Goal: Book appointment/travel/reservation

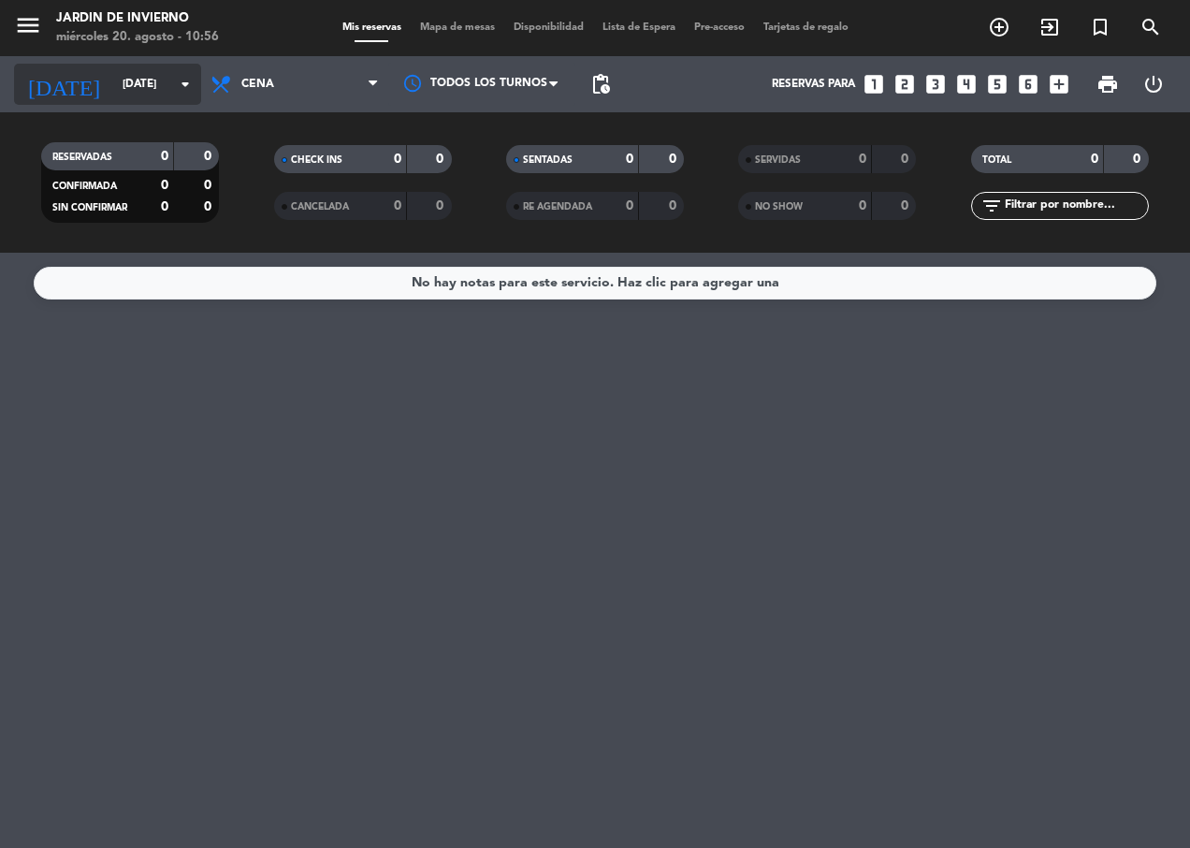
click at [161, 95] on input "[DATE]" at bounding box center [187, 84] width 148 height 32
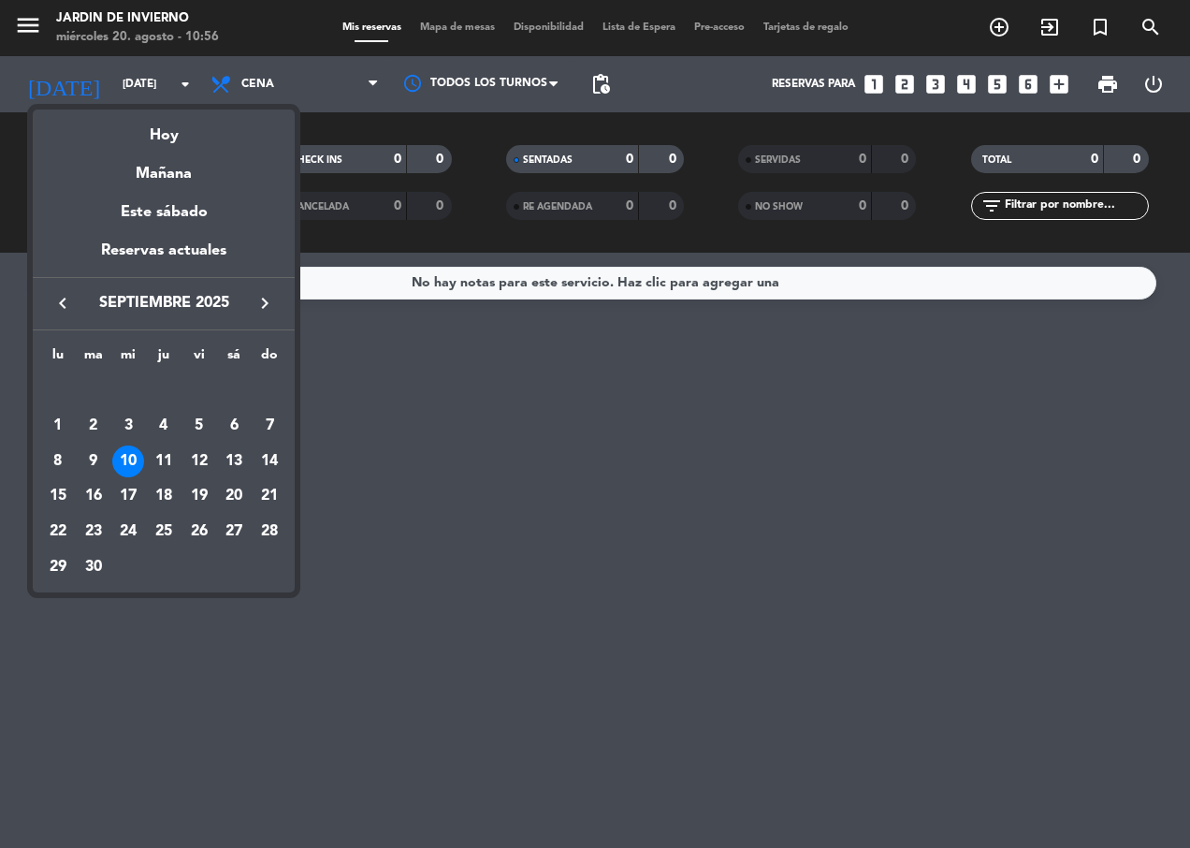
click at [67, 297] on icon "keyboard_arrow_left" at bounding box center [62, 303] width 22 height 22
click at [234, 501] on div "23" at bounding box center [234, 496] width 32 height 32
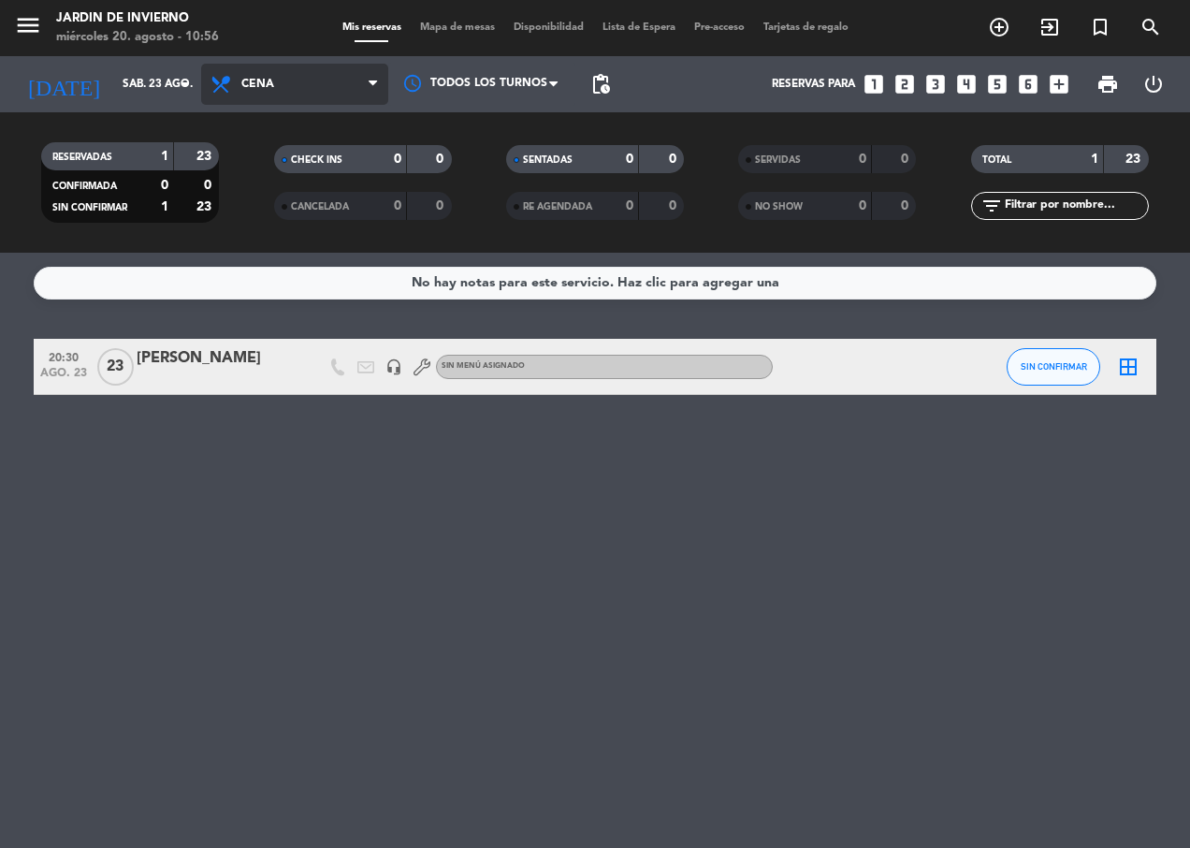
click at [349, 85] on span "Cena" at bounding box center [294, 84] width 187 height 41
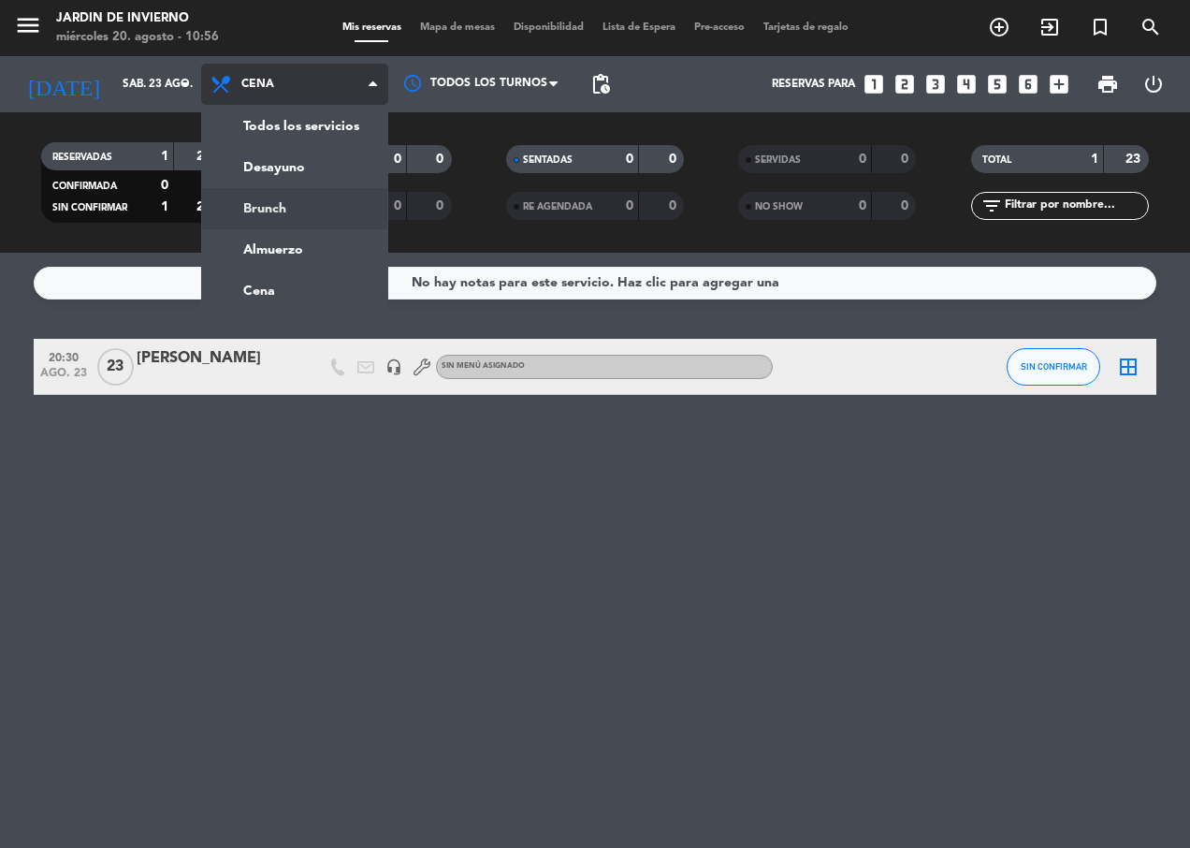
click at [290, 191] on div "menu JARDIN DE INVIERNO [DATE] 20. agosto - 10:56 Mis reservas Mapa de mesas Di…" at bounding box center [595, 126] width 1190 height 253
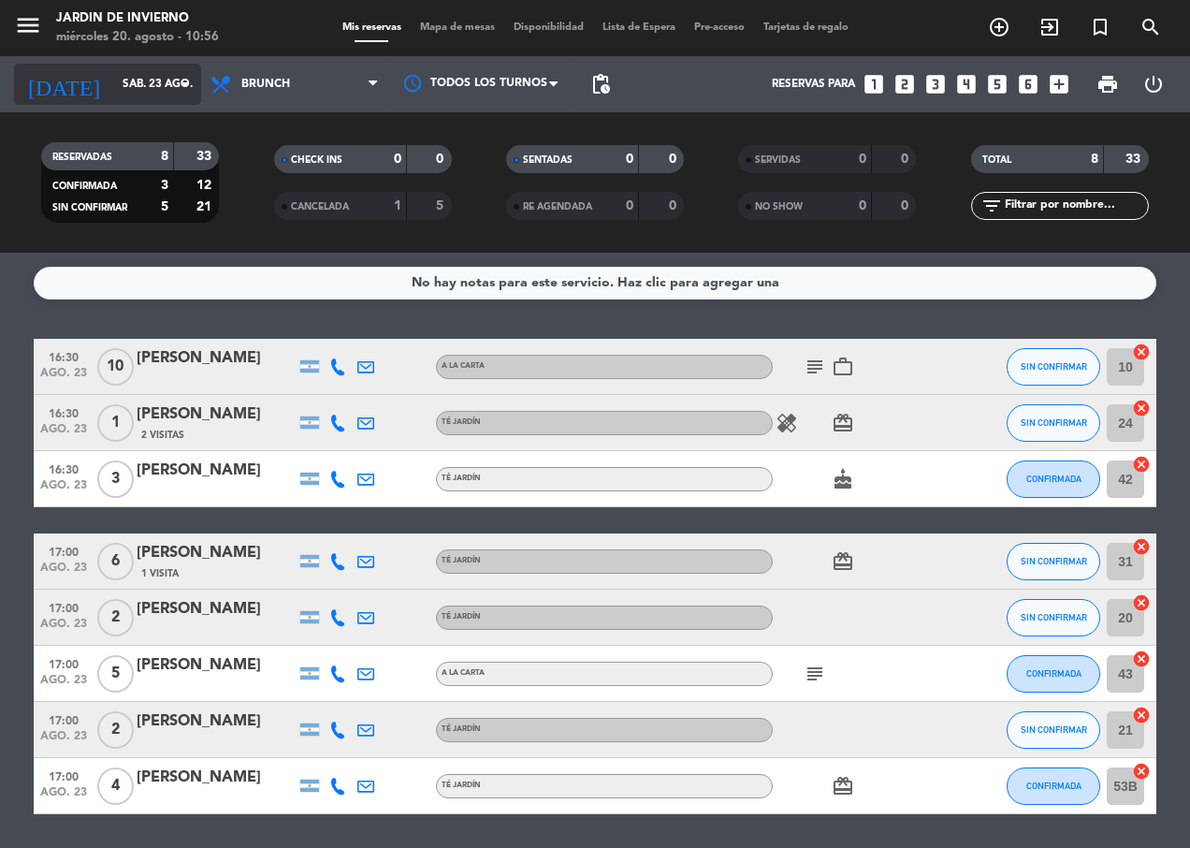
click at [186, 72] on input "sáb. 23 ago." at bounding box center [187, 84] width 148 height 32
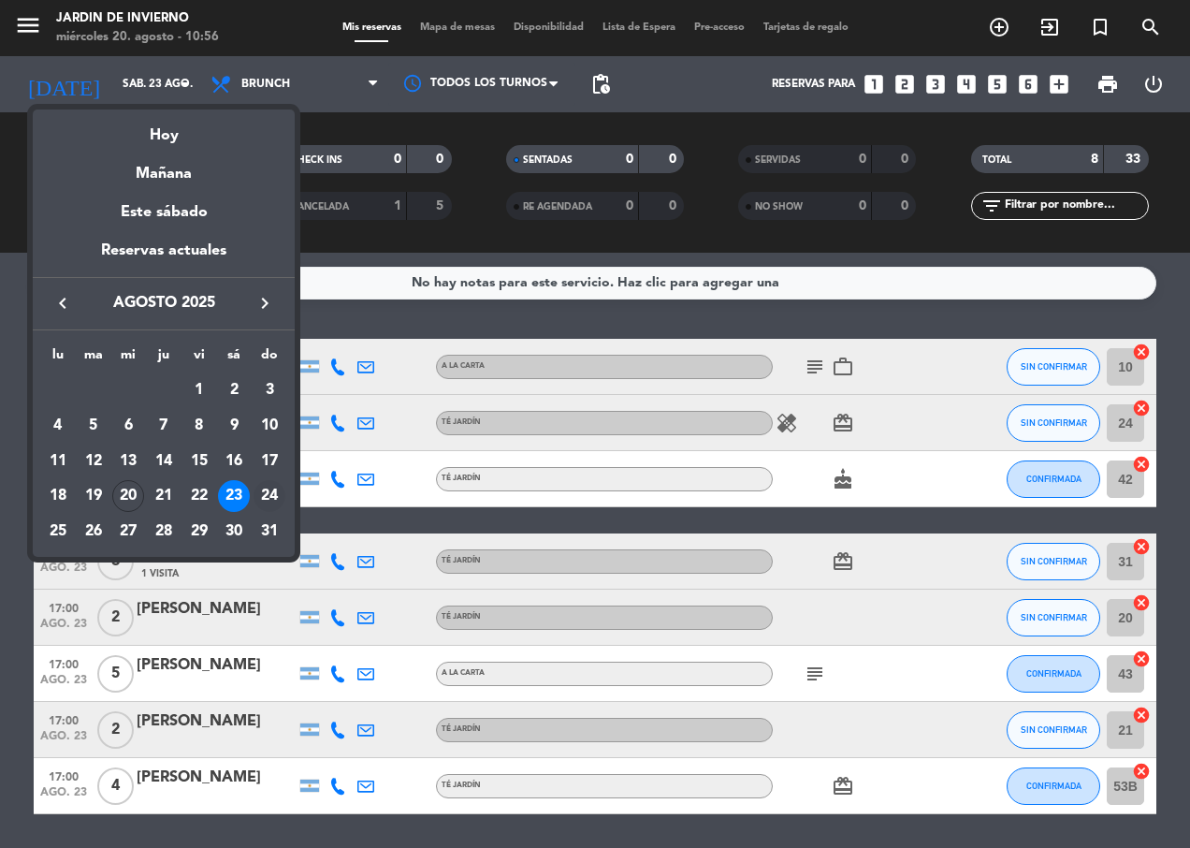
click at [265, 495] on div "24" at bounding box center [270, 496] width 32 height 32
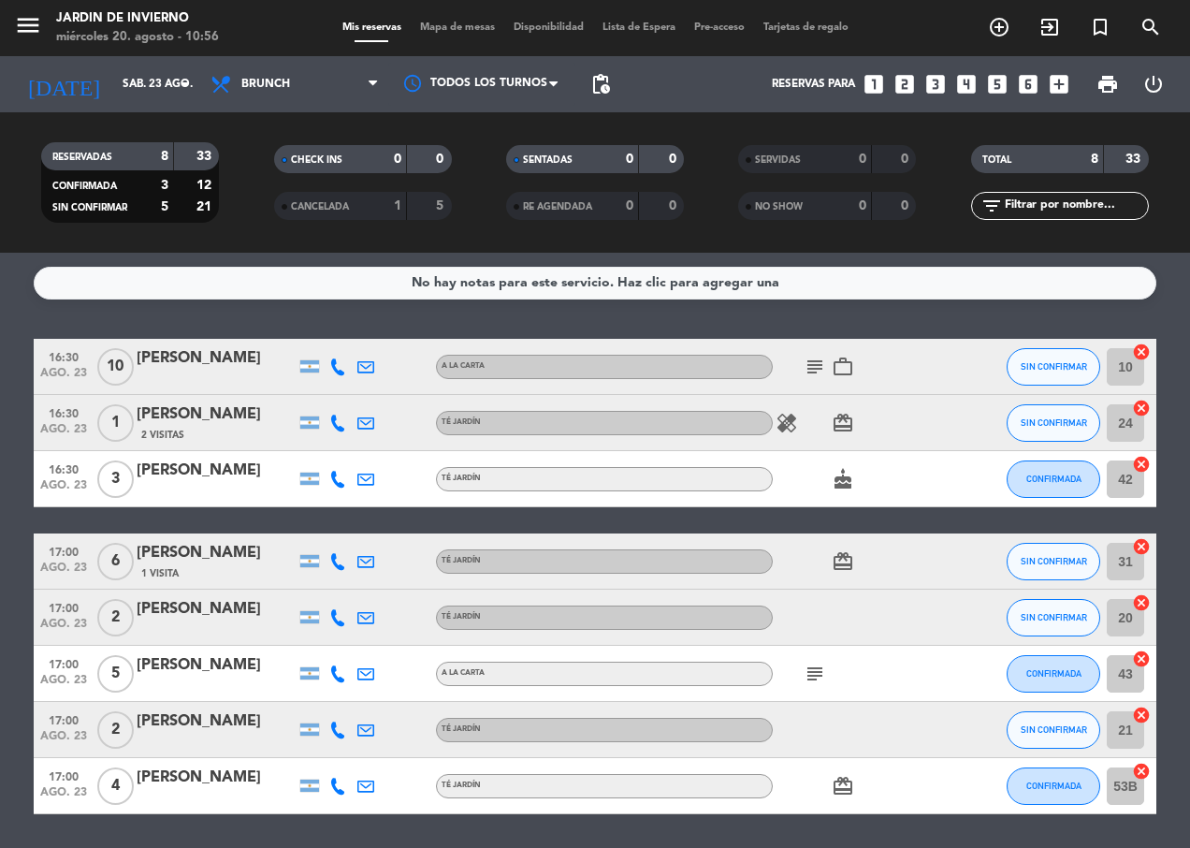
type input "dom. 24 ago."
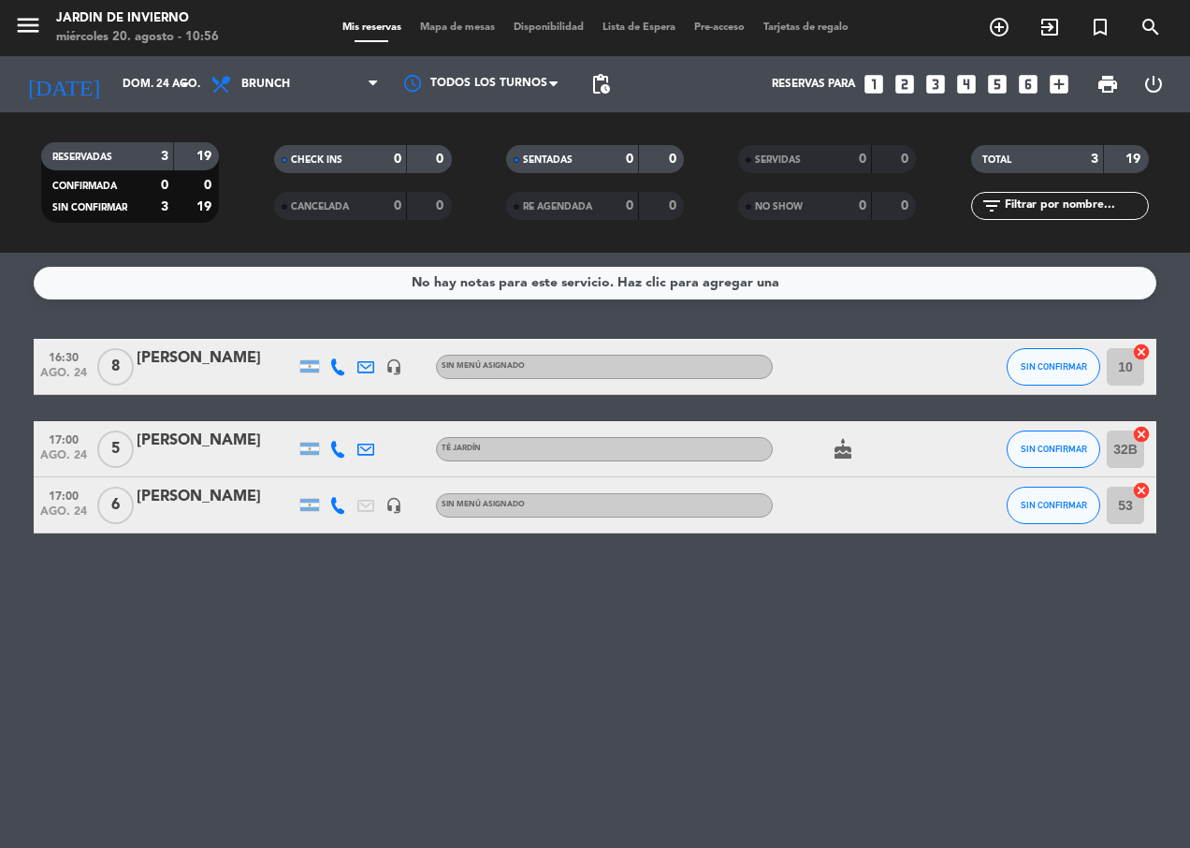
click at [555, 733] on div "No hay notas para este servicio. Haz clic para agregar una 16:30 [DATE] 8 [PERS…" at bounding box center [595, 550] width 1190 height 595
